Goal: Transaction & Acquisition: Book appointment/travel/reservation

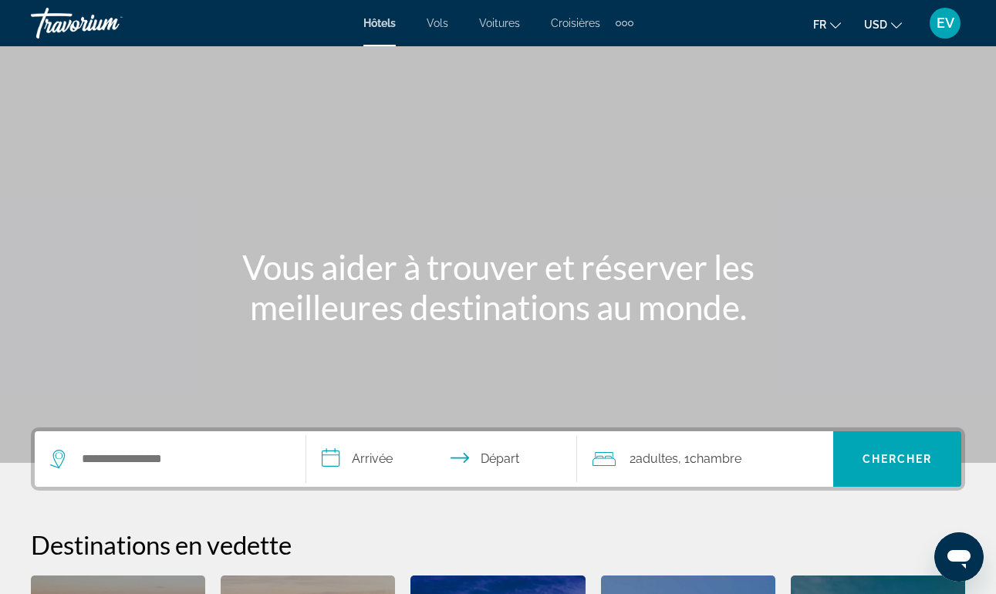
click at [174, 473] on div "Search widget" at bounding box center [170, 459] width 240 height 56
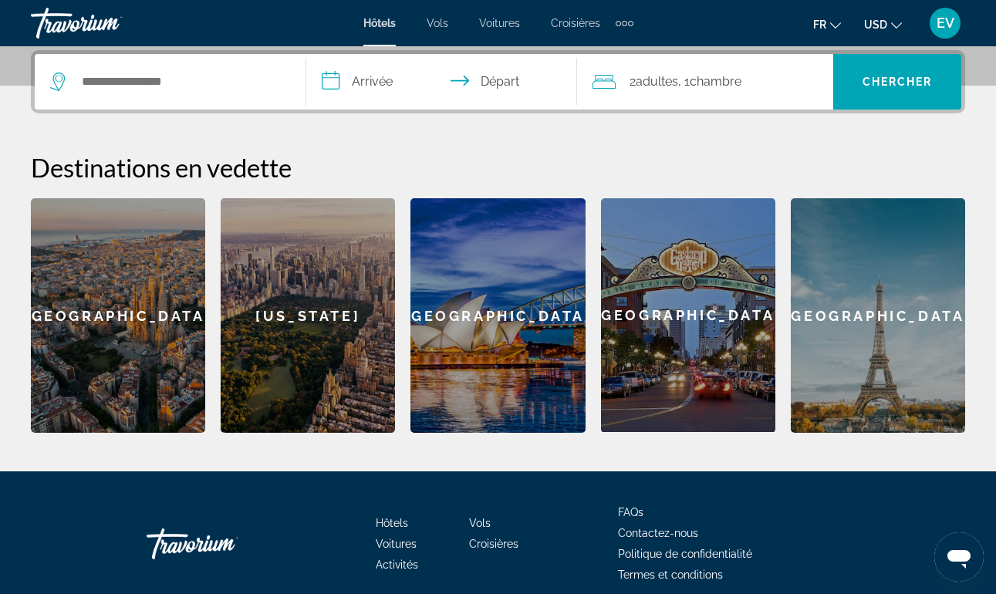
click at [340, 370] on div "[US_STATE]" at bounding box center [308, 315] width 174 height 234
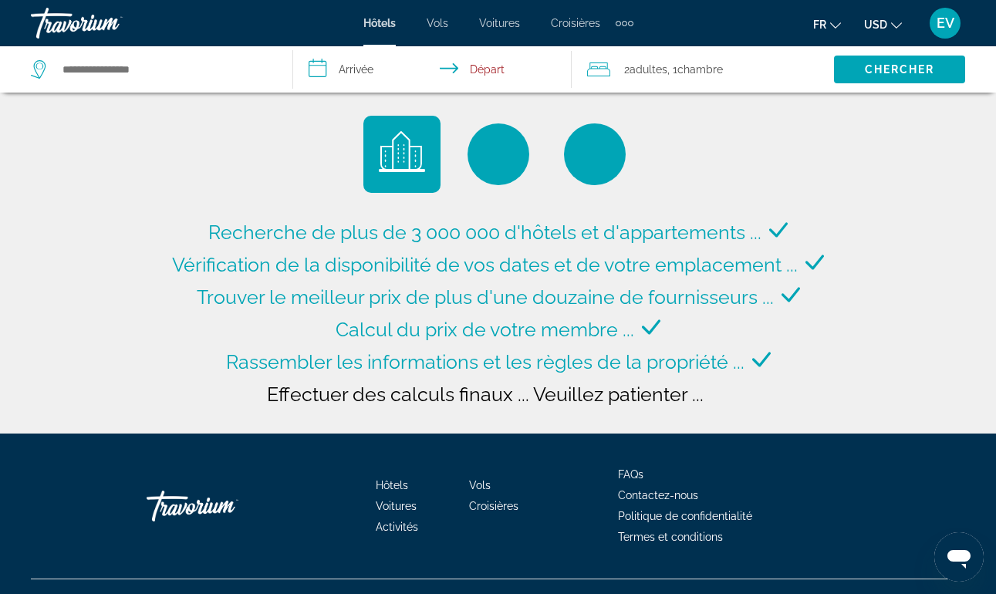
type input "**********"
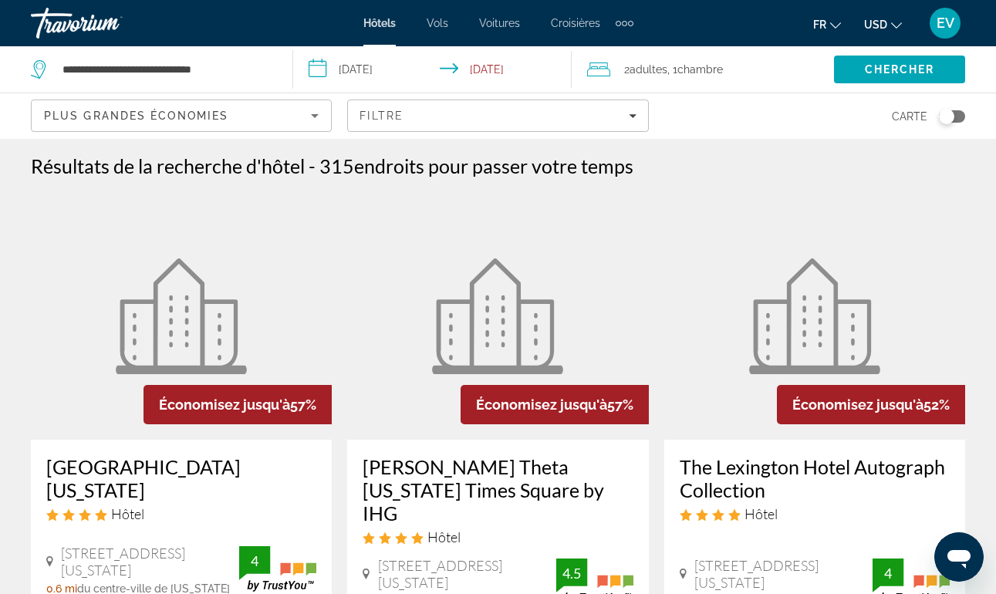
click at [382, 69] on input "**********" at bounding box center [435, 71] width 284 height 51
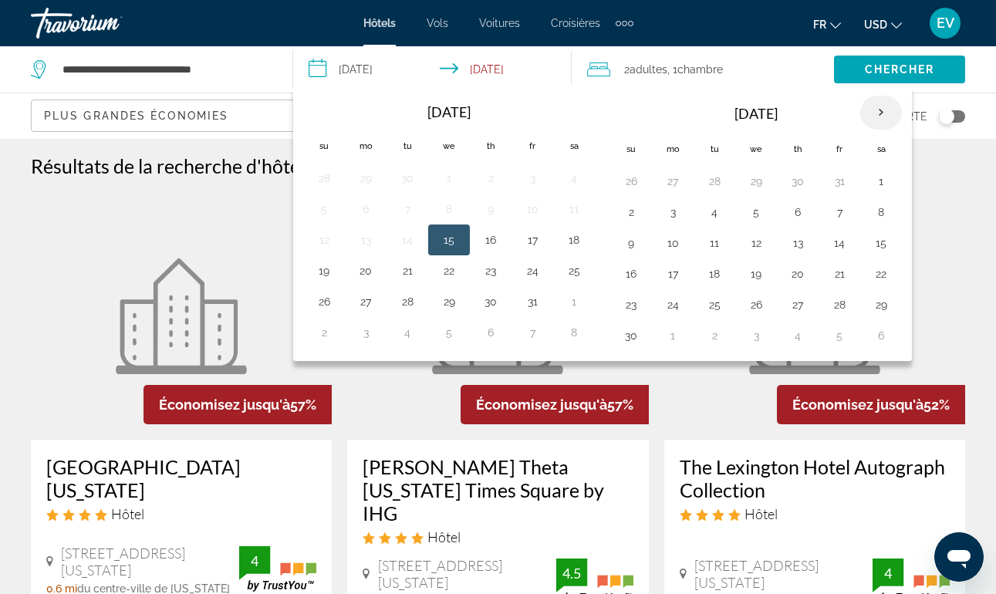
click at [884, 116] on th "Next month" at bounding box center [881, 113] width 42 height 34
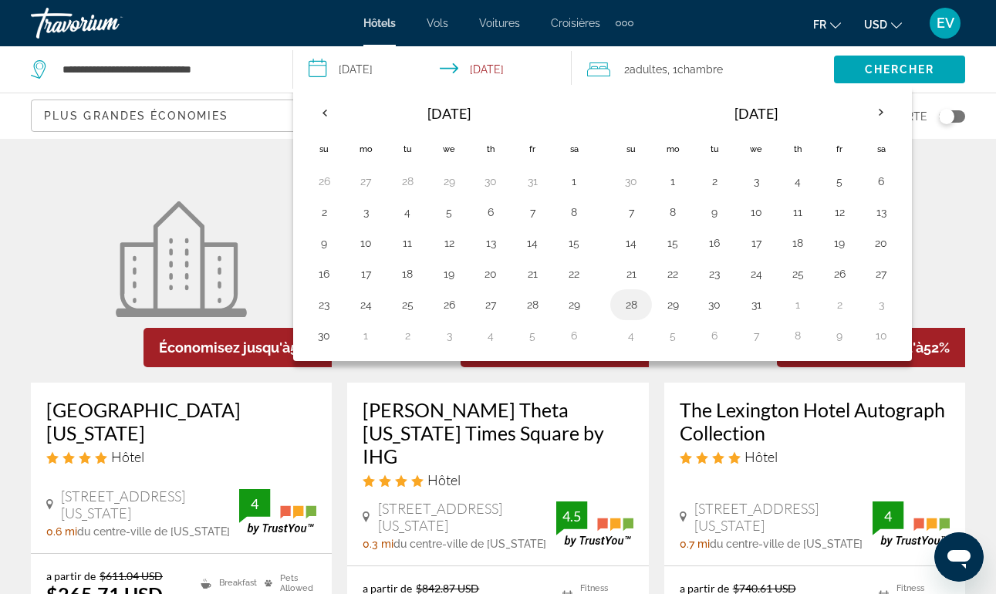
scroll to position [59, 0]
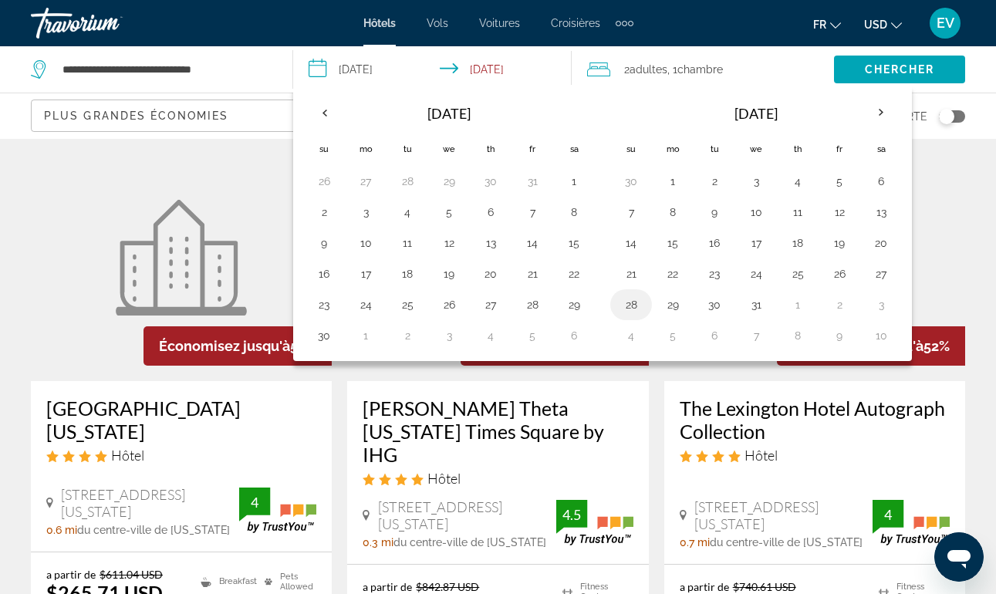
click at [628, 312] on button "28" at bounding box center [630, 305] width 25 height 22
click at [879, 309] on button "3" at bounding box center [880, 305] width 25 height 22
type input "**********"
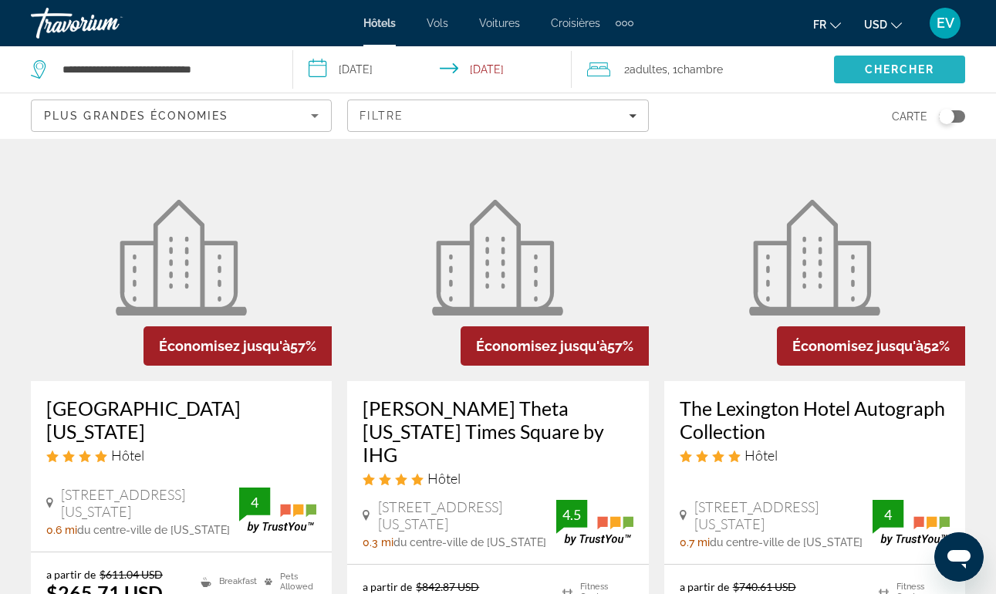
click at [869, 69] on span "Chercher" at bounding box center [899, 69] width 70 height 12
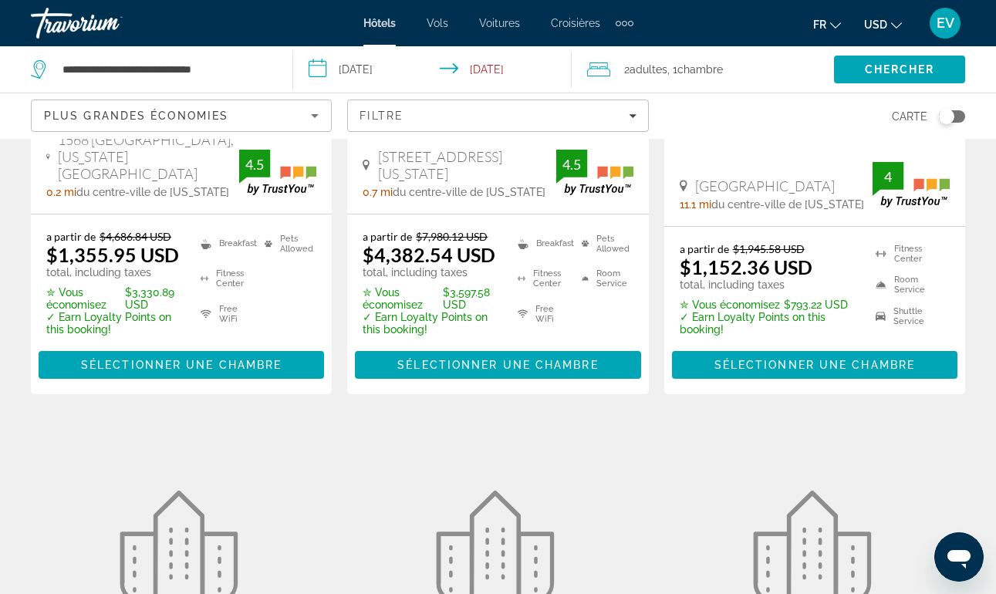
scroll to position [405, 0]
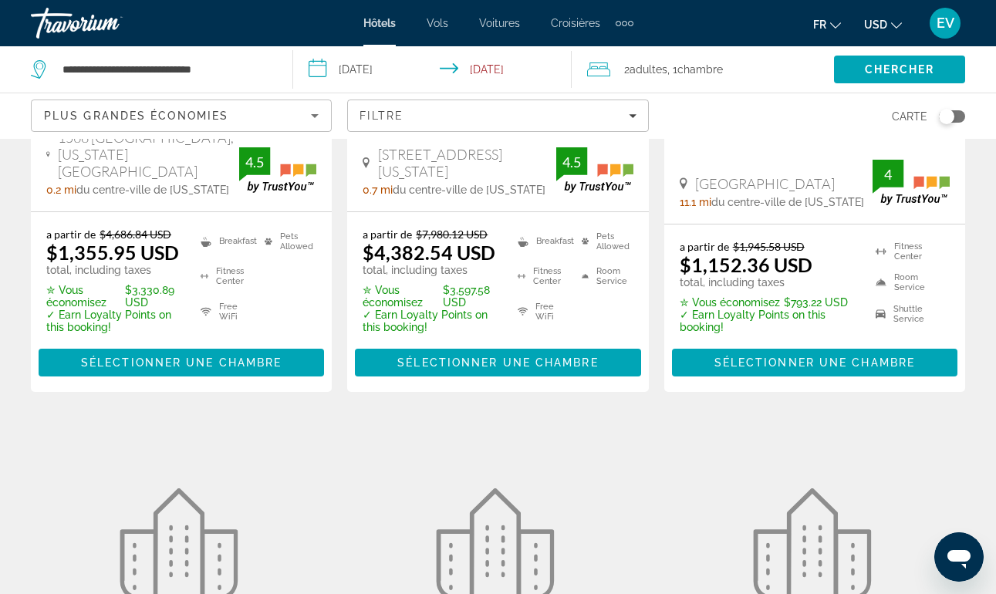
click at [306, 103] on div "Plus grandes économies" at bounding box center [181, 121] width 275 height 43
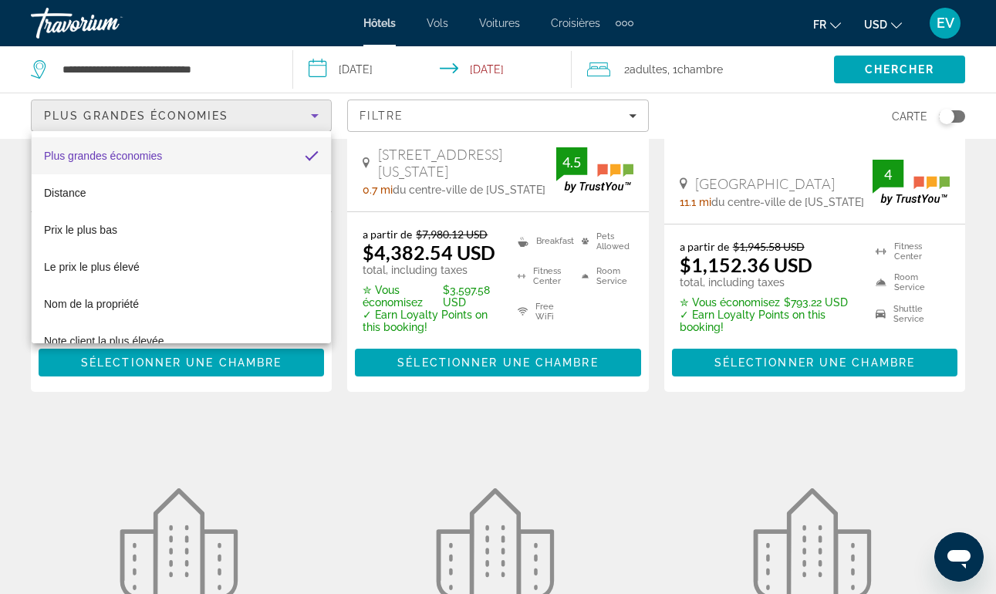
click at [463, 108] on div at bounding box center [498, 297] width 996 height 594
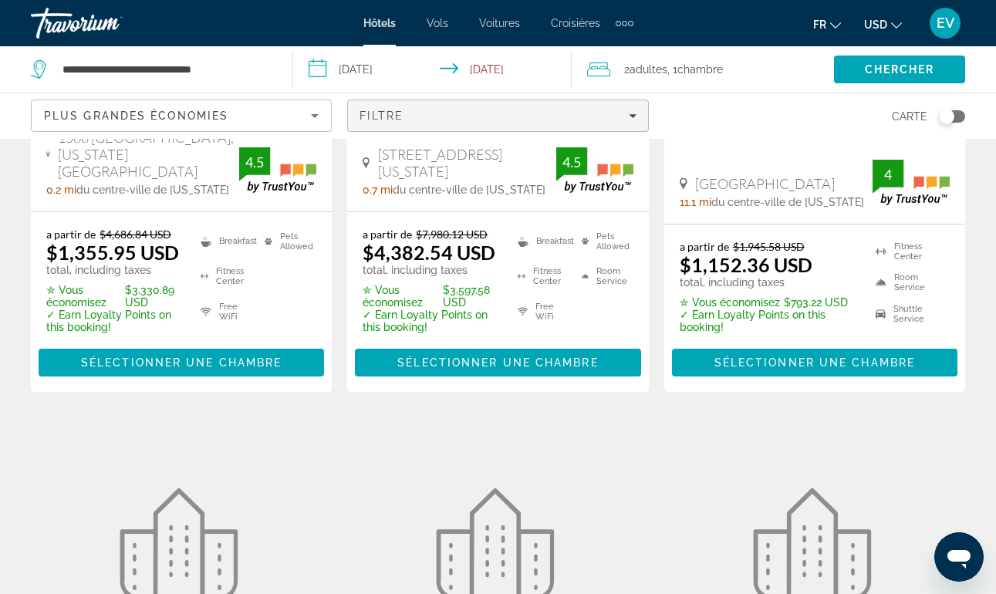
click at [457, 109] on span "Filters" at bounding box center [497, 115] width 299 height 37
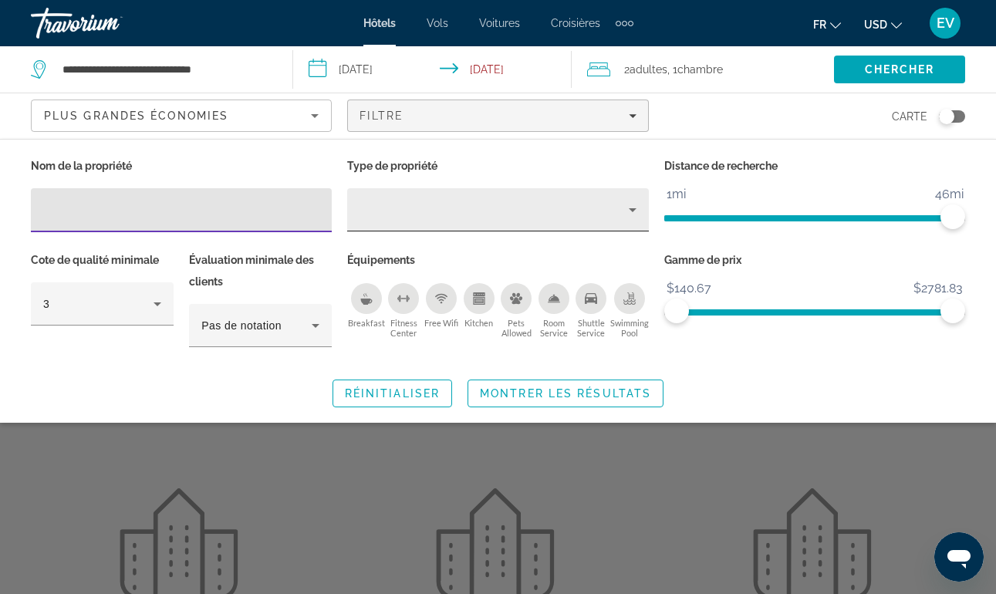
click at [634, 204] on icon "Property type" at bounding box center [632, 209] width 19 height 19
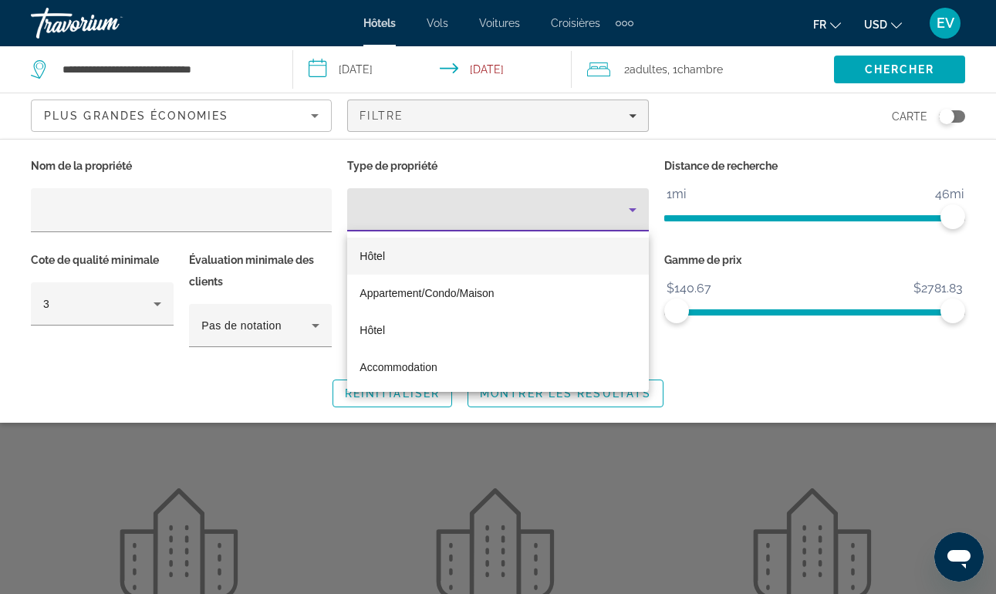
click at [752, 366] on div at bounding box center [498, 297] width 996 height 594
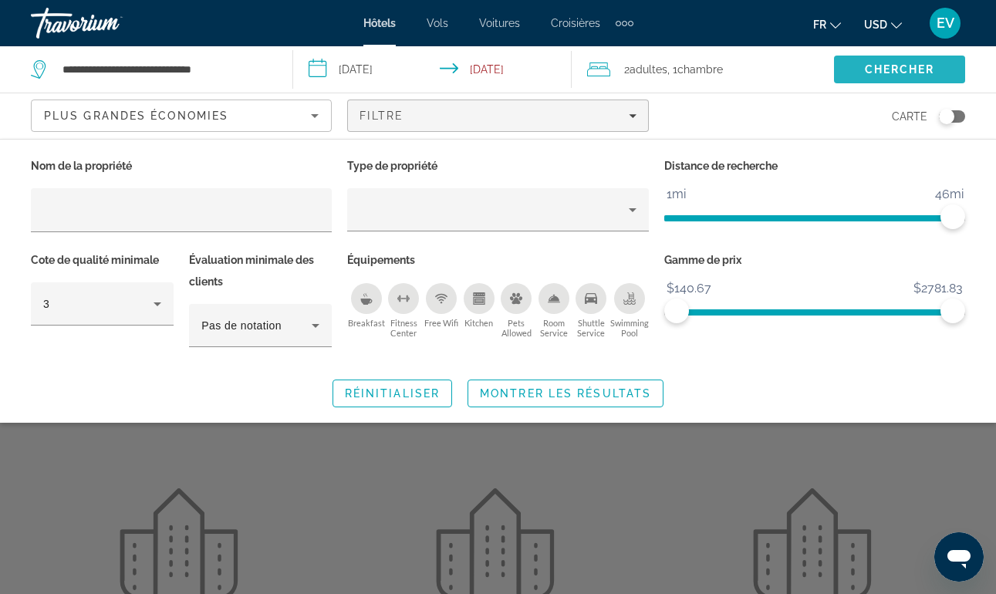
click at [897, 66] on span "Chercher" at bounding box center [899, 69] width 70 height 12
click at [589, 548] on div "Search widget" at bounding box center [498, 412] width 996 height 362
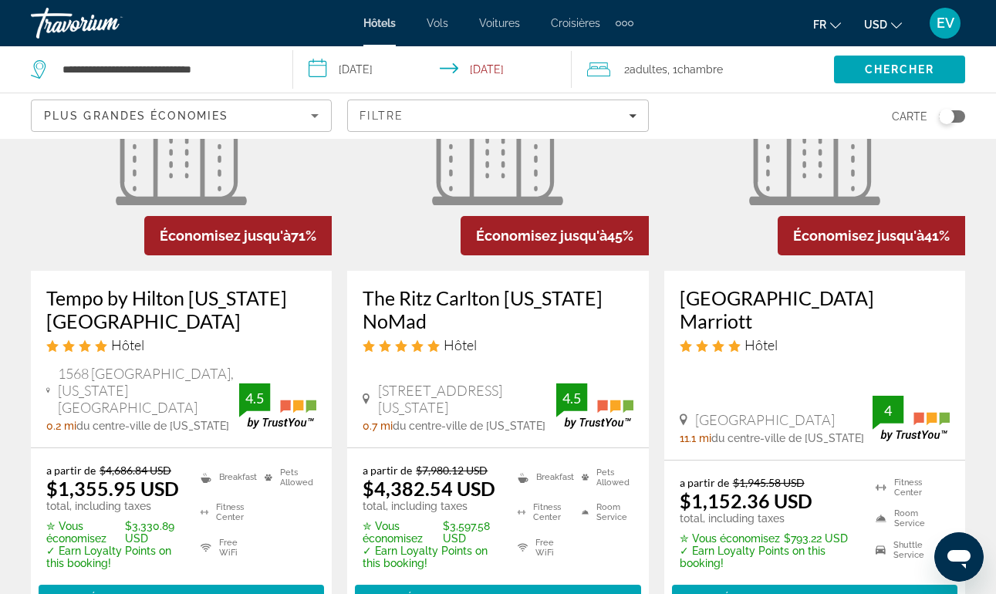
scroll to position [168, 0]
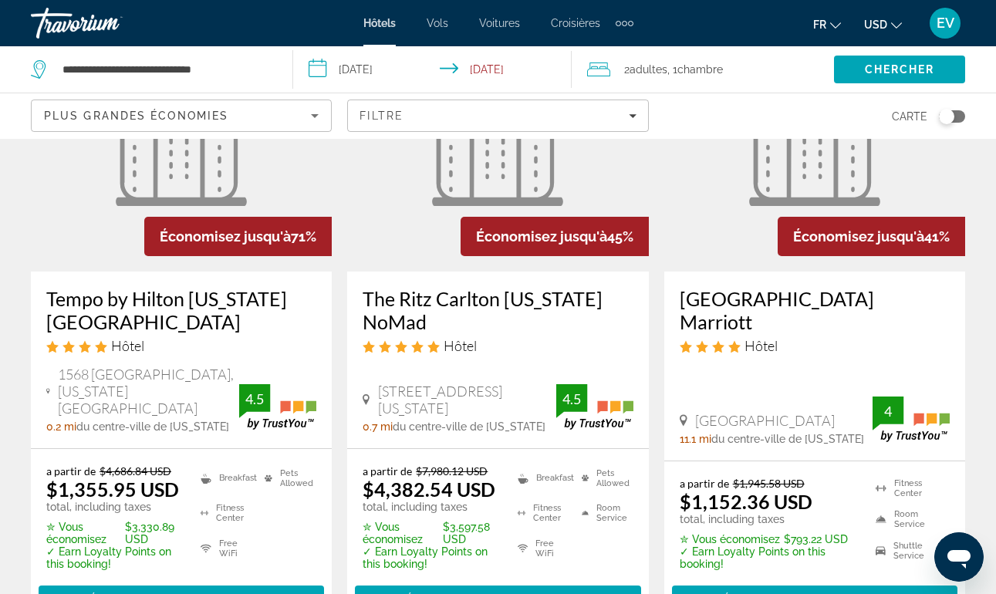
click at [123, 345] on span "Hôtel" at bounding box center [127, 345] width 33 height 17
click at [150, 291] on h3 "Tempo by Hilton [US_STATE] [GEOGRAPHIC_DATA]" at bounding box center [181, 310] width 270 height 46
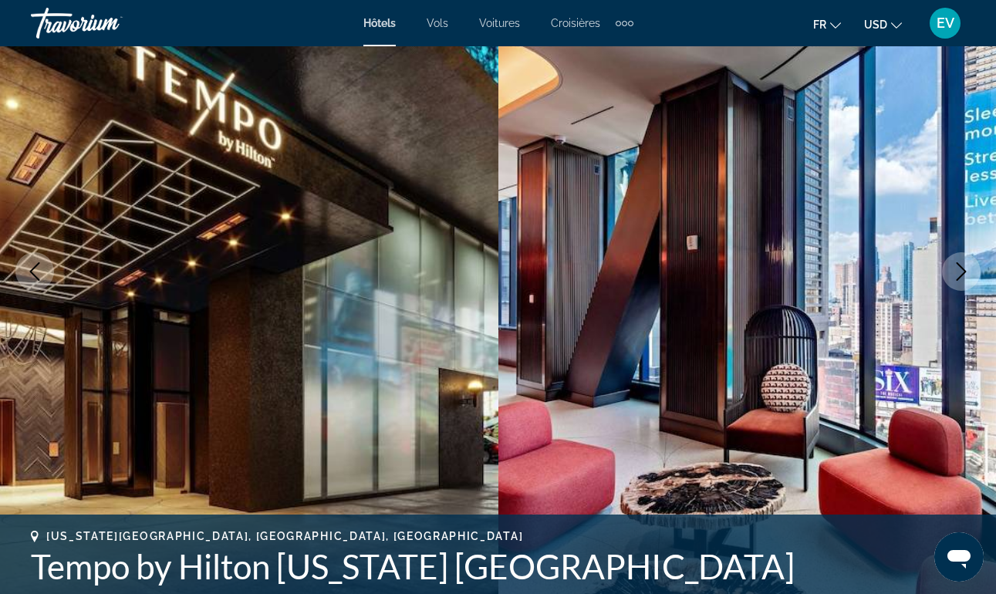
scroll to position [143, 0]
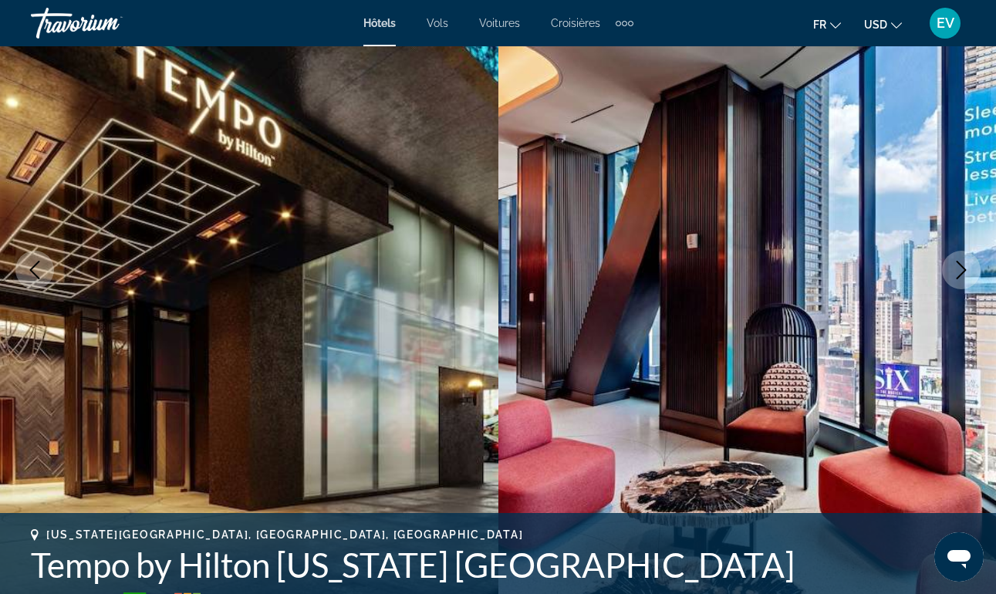
click at [959, 271] on icon "Next image" at bounding box center [961, 270] width 19 height 19
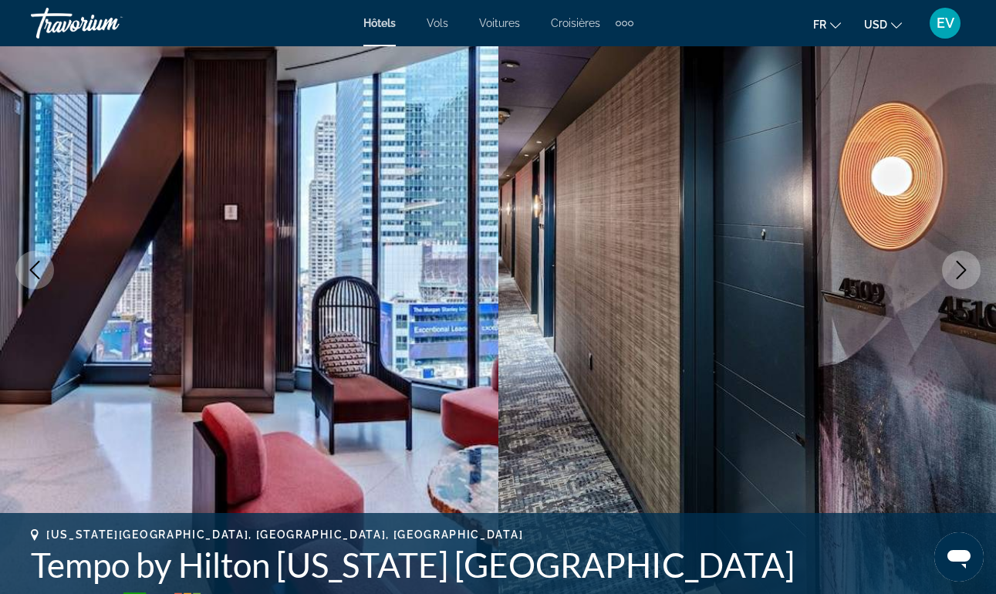
click at [959, 271] on icon "Next image" at bounding box center [961, 270] width 19 height 19
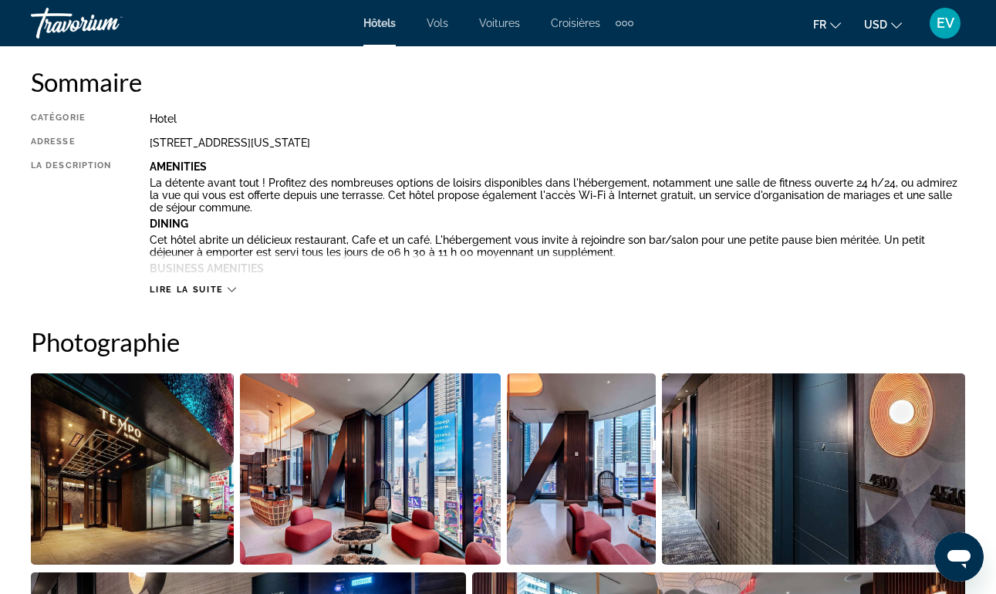
scroll to position [782, 0]
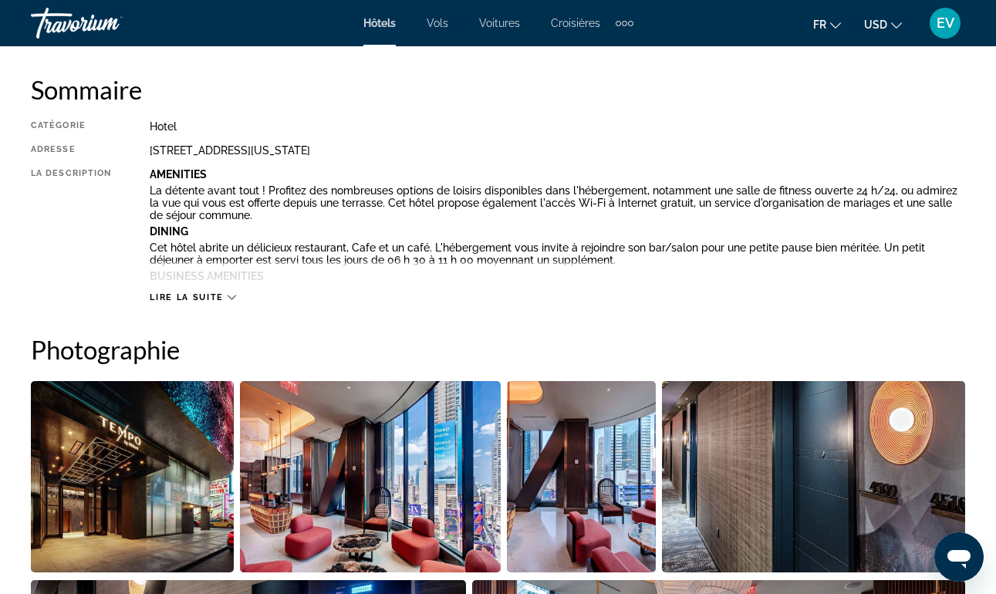
click at [214, 298] on span "Lire la suite" at bounding box center [186, 297] width 73 height 10
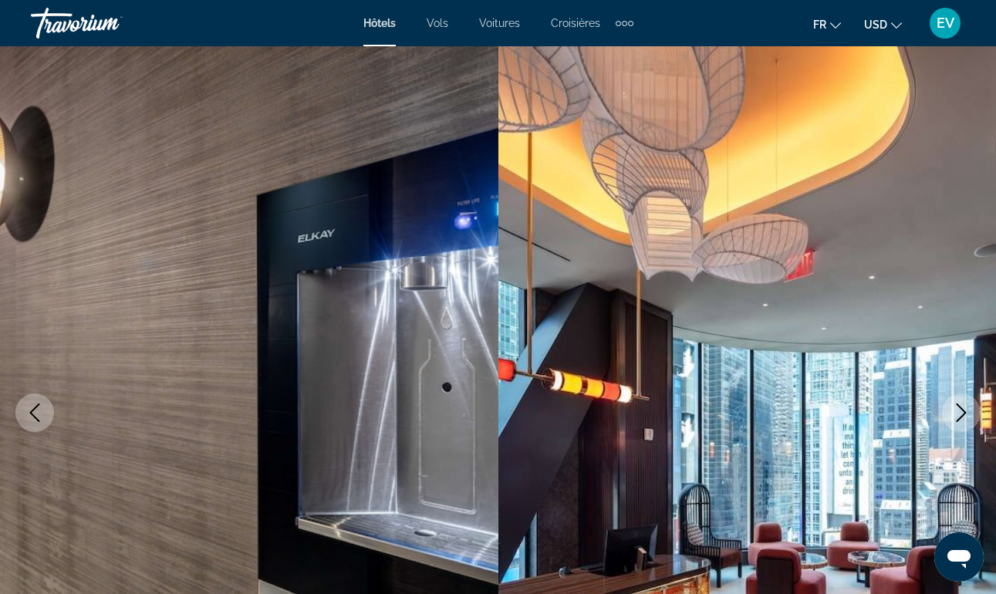
scroll to position [0, 0]
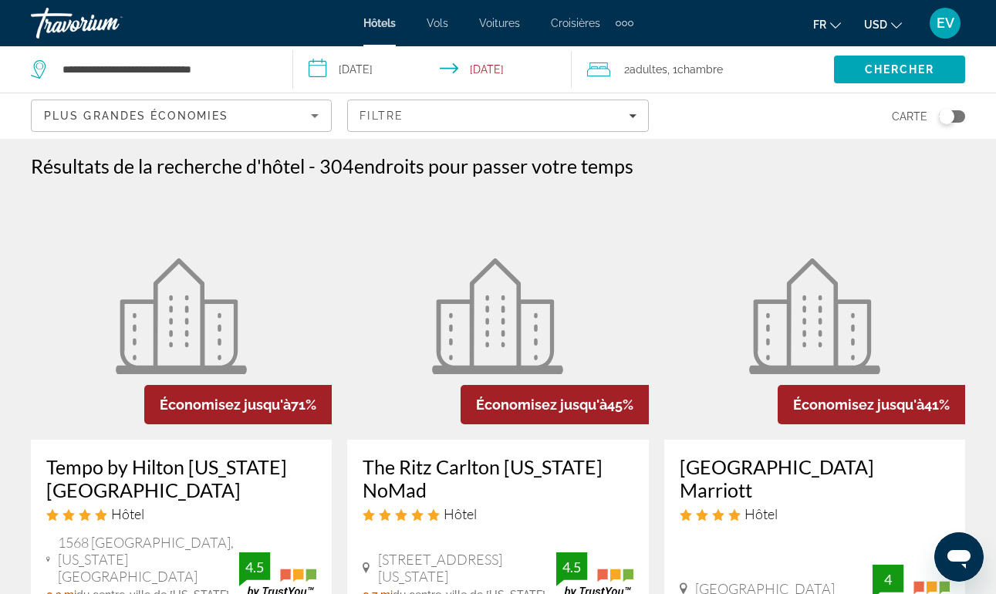
click at [185, 104] on div "Plus grandes économies" at bounding box center [181, 121] width 275 height 43
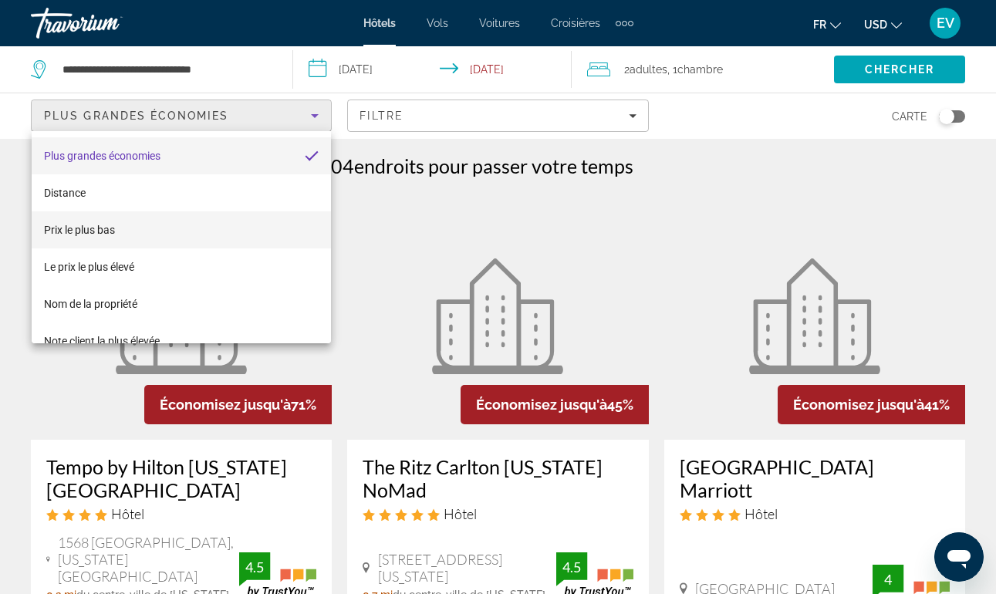
click at [122, 232] on mat-option "Prix le plus bas" at bounding box center [181, 229] width 299 height 37
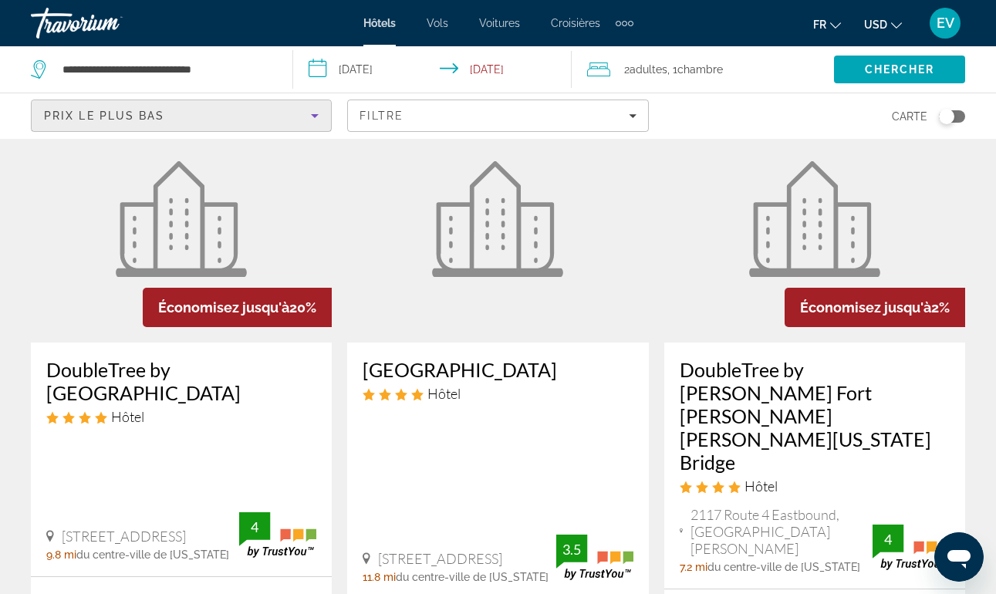
scroll to position [96, 0]
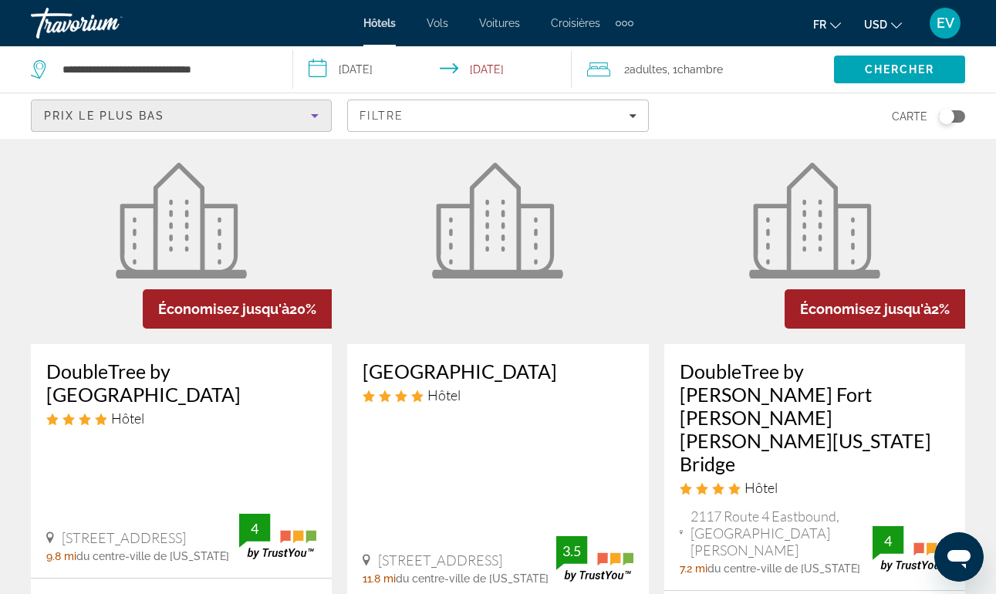
click at [200, 224] on img "Main content" at bounding box center [181, 221] width 131 height 116
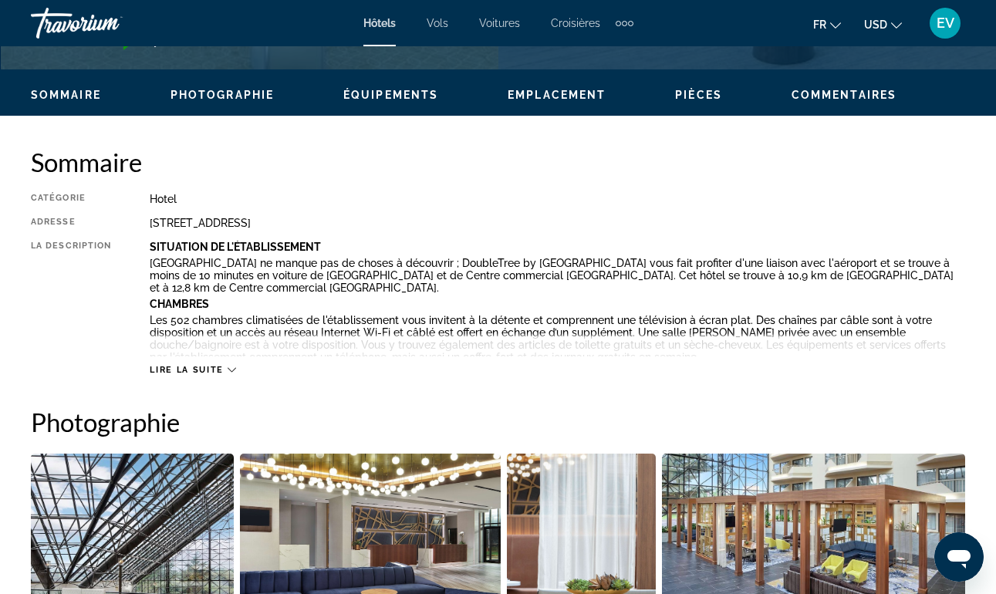
scroll to position [713, 0]
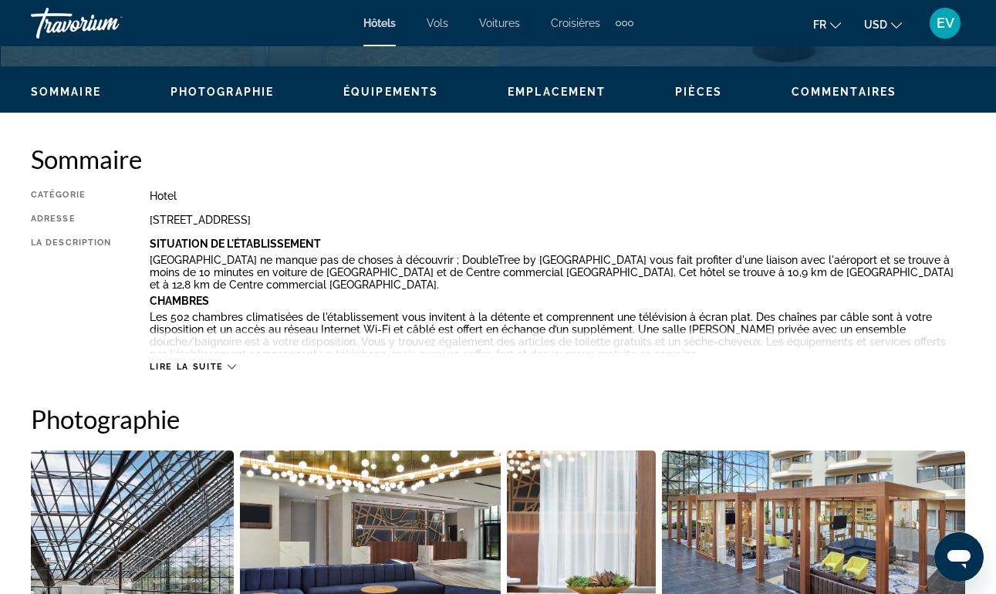
click at [198, 366] on span "Lire la suite" at bounding box center [186, 367] width 73 height 10
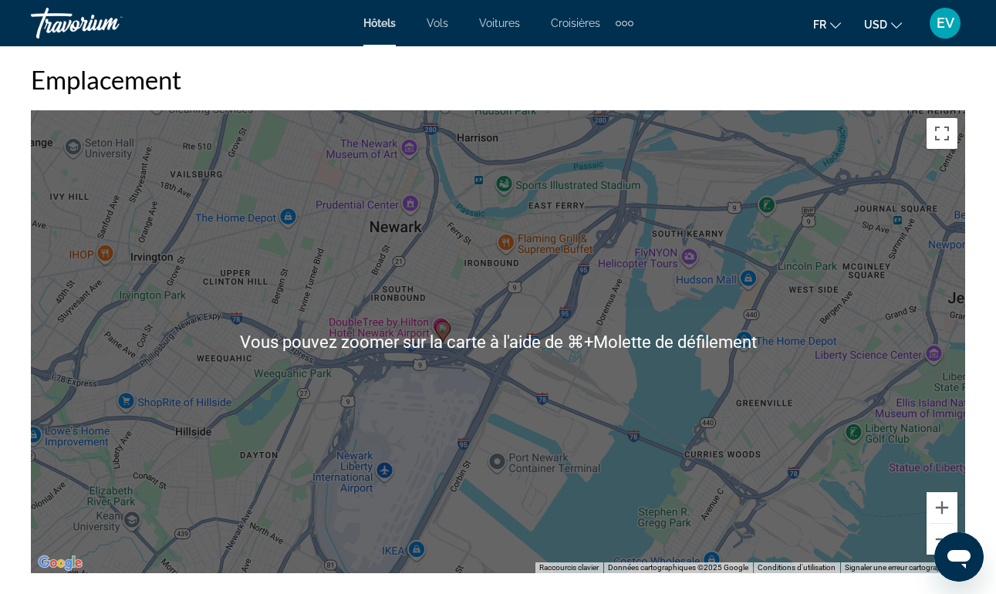
scroll to position [1888, 0]
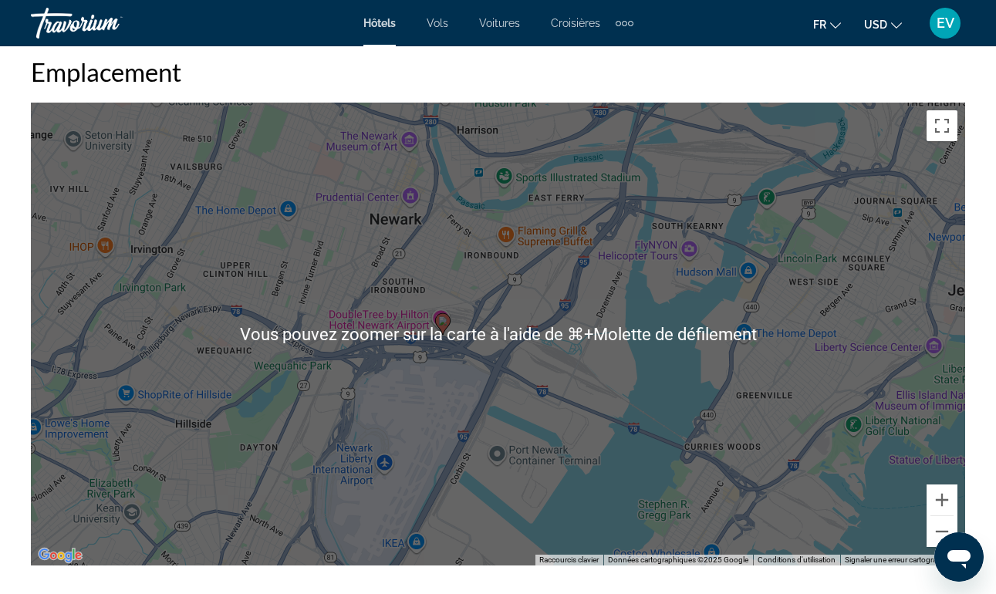
click at [350, 341] on div "Pour activer le glissement avec le clavier, appuyez sur Alt+Entrée. Une fois ce…" at bounding box center [498, 334] width 934 height 463
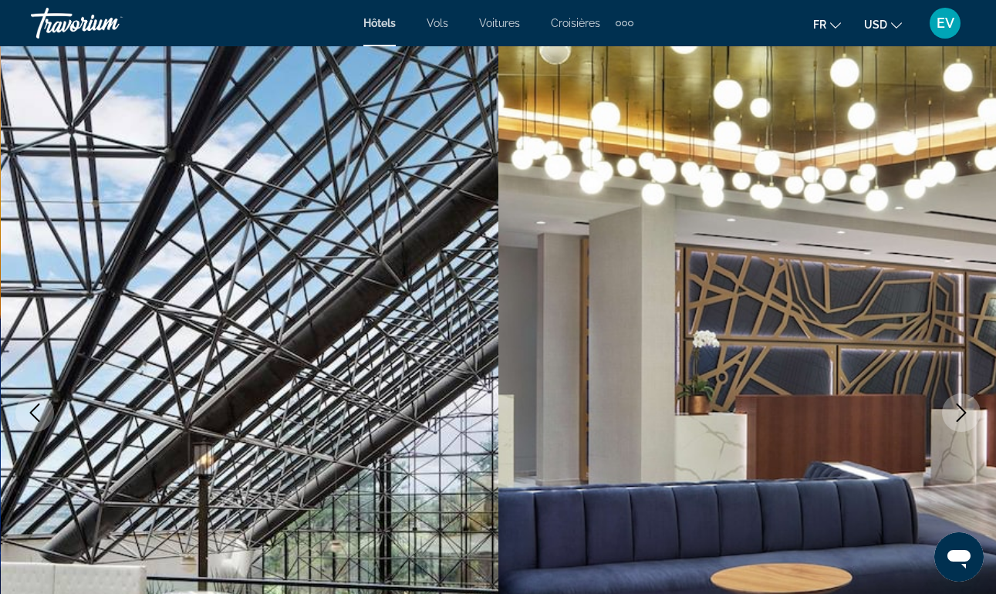
scroll to position [0, 0]
